Goal: Find contact information: Find contact information

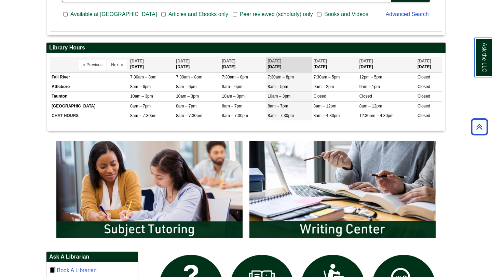
scroll to position [234, 0]
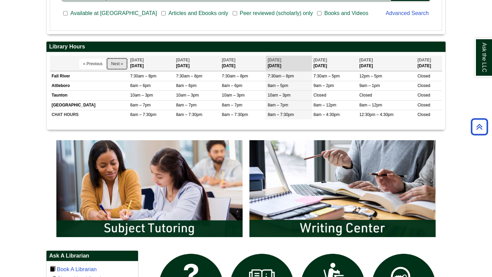
click at [110, 64] on button "Next »" at bounding box center [116, 64] width 19 height 10
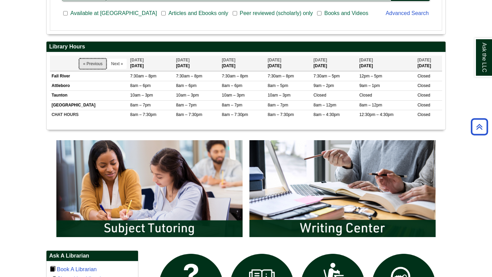
click at [91, 64] on button "« Previous" at bounding box center [92, 64] width 27 height 10
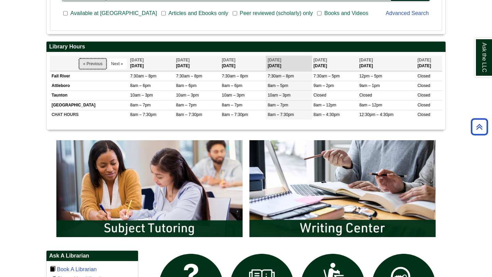
click at [102, 65] on button "« Previous" at bounding box center [92, 64] width 27 height 10
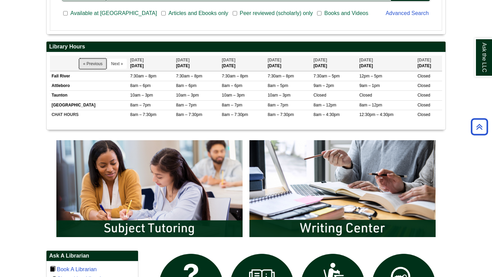
click at [91, 65] on button "« Previous" at bounding box center [92, 64] width 27 height 10
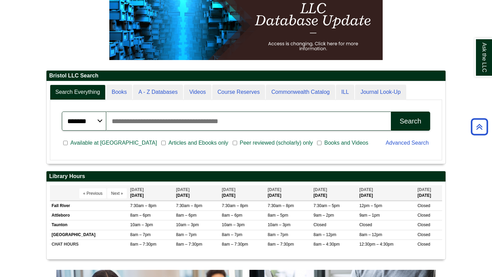
scroll to position [0, 0]
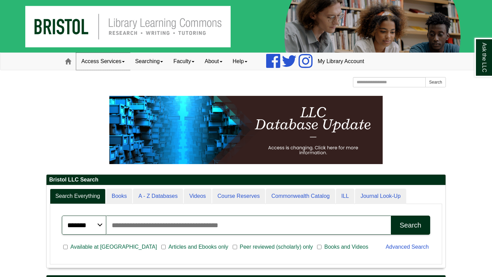
click at [122, 61] on link "Access Services" at bounding box center [103, 61] width 54 height 17
click at [141, 62] on link "Searching" at bounding box center [149, 61] width 38 height 17
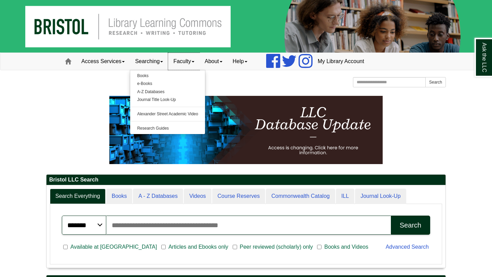
click at [177, 59] on link "Faculty" at bounding box center [183, 61] width 31 height 17
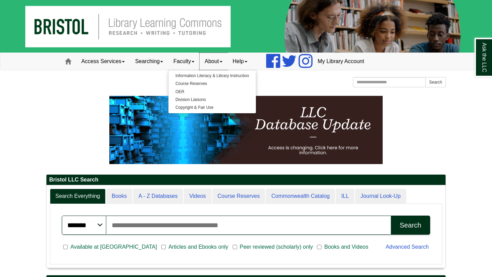
click at [209, 59] on link "About" at bounding box center [213, 61] width 28 height 17
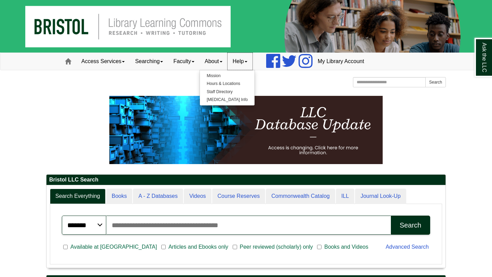
click at [239, 59] on link "Help" at bounding box center [239, 61] width 25 height 17
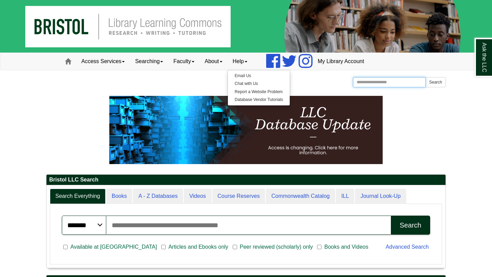
click at [369, 87] on input "Search the Website" at bounding box center [389, 82] width 73 height 10
type input "********"
click at [425, 77] on button "Search" at bounding box center [435, 82] width 20 height 10
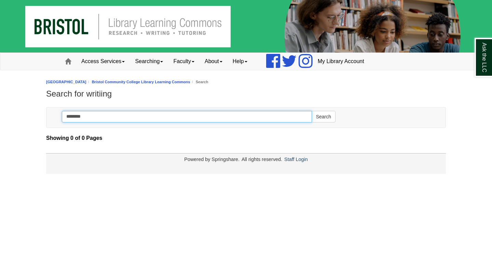
click at [76, 114] on input "********" at bounding box center [187, 117] width 250 height 12
type input "*******"
click at [311, 111] on button "Search" at bounding box center [323, 117] width 24 height 12
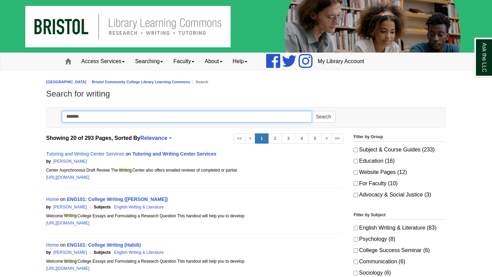
click at [91, 119] on input "*******" at bounding box center [187, 117] width 250 height 12
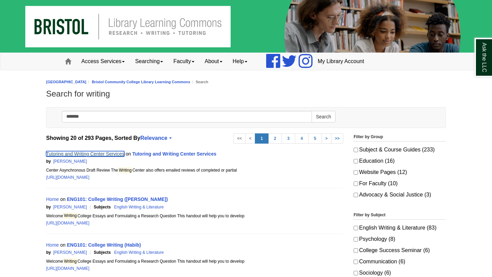
click at [119, 154] on link "Tutoring and Writing Center Services" at bounding box center [85, 153] width 78 height 5
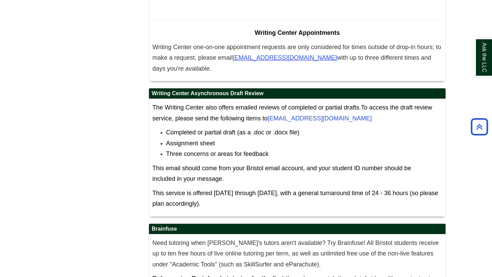
scroll to position [4079, 0]
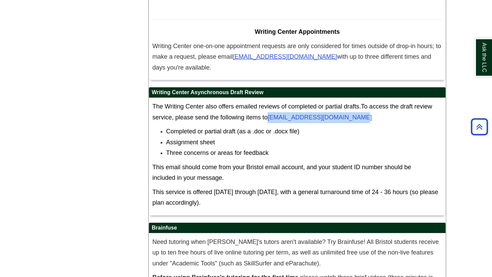
drag, startPoint x: 268, startPoint y: 74, endPoint x: 354, endPoint y: 75, distance: 86.7
click at [354, 101] on p "The Writing Center also offers emailed reviews of completed or partial drafts. …" at bounding box center [296, 112] width 289 height 22
copy span "[EMAIL_ADDRESS][DOMAIN_NAME]"
click at [276, 114] on link "[EMAIL_ADDRESS][DOMAIN_NAME]" at bounding box center [319, 117] width 104 height 7
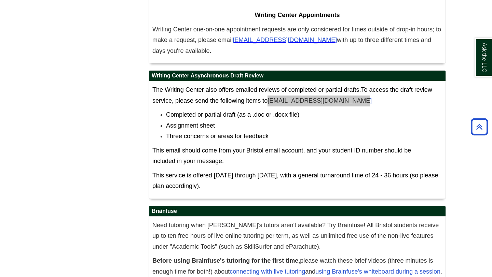
scroll to position [4104, 0]
